Goal: Task Accomplishment & Management: Complete application form

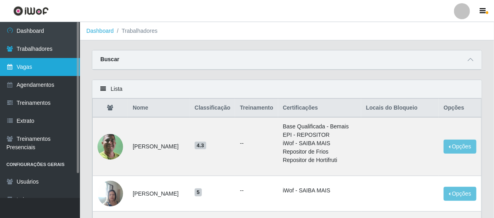
click at [52, 71] on link "Vagas" at bounding box center [40, 67] width 80 height 18
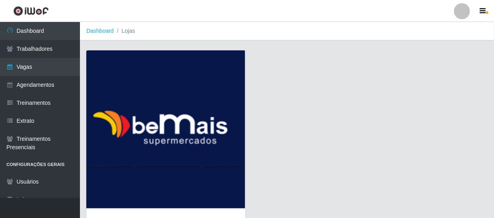
click at [132, 76] on img at bounding box center [165, 129] width 159 height 158
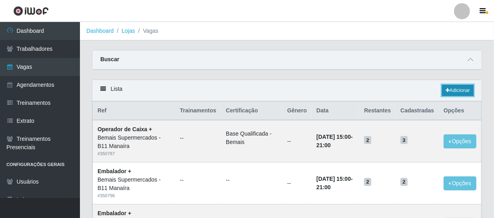
click at [443, 92] on link "Adicionar" at bounding box center [458, 90] width 32 height 11
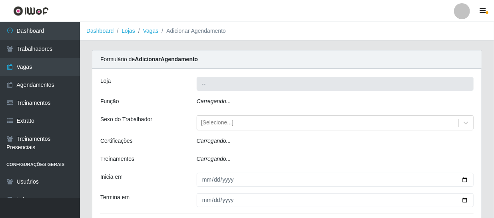
type input "Bemais Supermercados - B11 Manaíra"
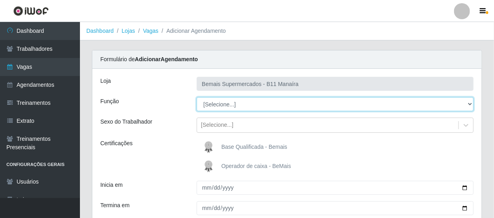
click at [248, 103] on select "[Selecione...] ASG ASG + ASG ++ Auxiliar de Estacionamento Auxiliar de Estacion…" at bounding box center [334, 104] width 277 height 14
select select "73"
click at [196, 97] on select "[Selecione...] ASG ASG + ASG ++ Auxiliar de Estacionamento Auxiliar de Estacion…" at bounding box center [334, 104] width 277 height 14
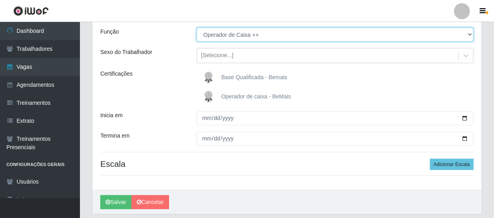
scroll to position [72, 0]
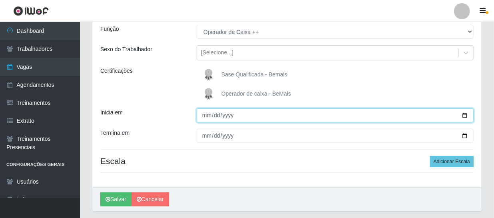
click at [454, 115] on input "Inicia em" at bounding box center [334, 115] width 277 height 14
type input "[DATE]"
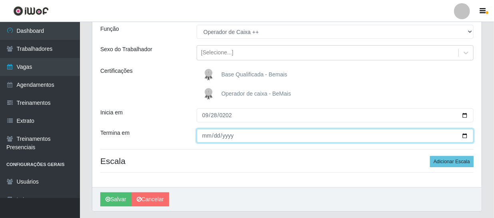
click at [213, 137] on input "Termina em" at bounding box center [334, 136] width 277 height 14
click at [206, 135] on input "Termina em" at bounding box center [334, 136] width 277 height 14
type input "[DATE]"
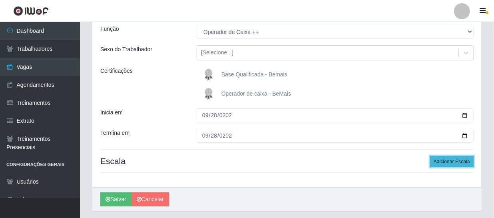
click at [445, 159] on button "Adicionar Escala" at bounding box center [452, 161] width 44 height 11
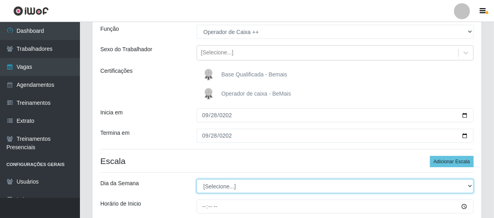
click at [431, 184] on select "[Selecione...] Segunda Terça Quarta Quinta Sexta Sábado Domingo" at bounding box center [334, 186] width 277 height 14
select select "0"
click at [196, 179] on select "[Selecione...] Segunda Terça Quarta Quinta Sexta Sábado Domingo" at bounding box center [334, 186] width 277 height 14
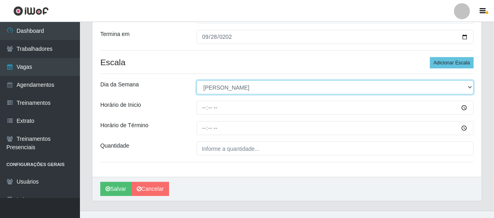
scroll to position [184, 0]
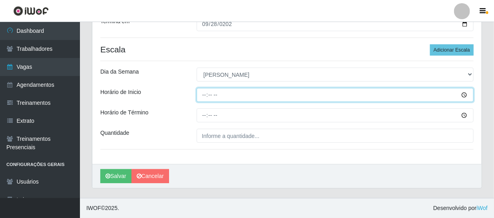
click at [204, 96] on input "Horário de Inicio" at bounding box center [334, 95] width 277 height 14
type input "15:00"
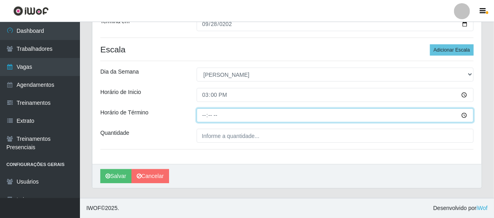
click at [204, 117] on input "Horário de Término" at bounding box center [334, 115] width 277 height 14
type input "21:00"
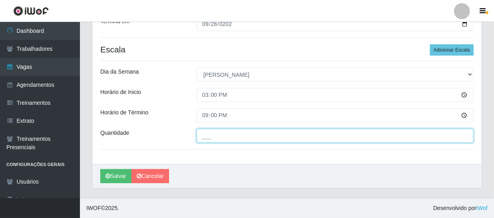
click at [264, 138] on input "___" at bounding box center [334, 136] width 277 height 14
type input "2__"
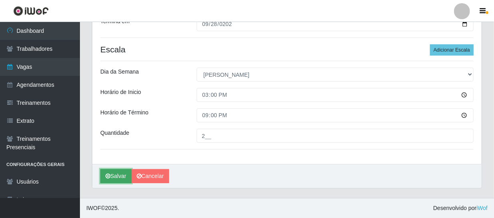
click at [114, 175] on button "Salvar" at bounding box center [115, 176] width 31 height 14
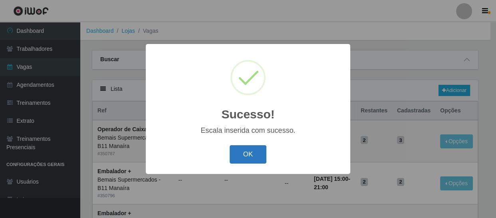
click at [250, 159] on button "OK" at bounding box center [248, 154] width 37 height 19
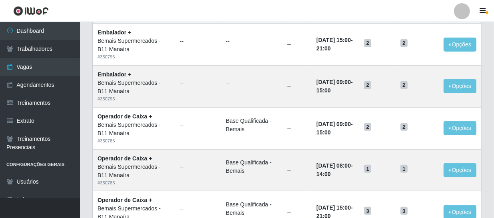
scroll to position [112, 0]
